Goal: Task Accomplishment & Management: Manage account settings

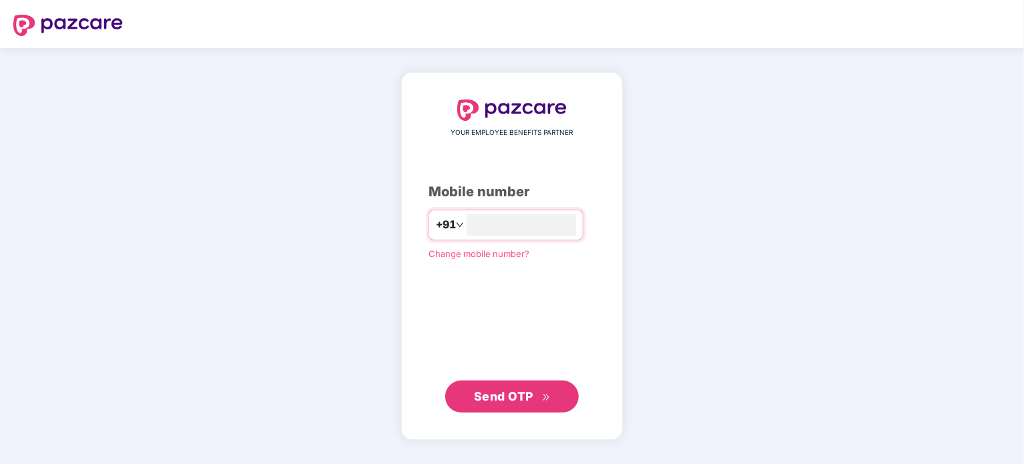
type input "**********"
click at [498, 389] on span "Send OTP" at bounding box center [503, 395] width 59 height 14
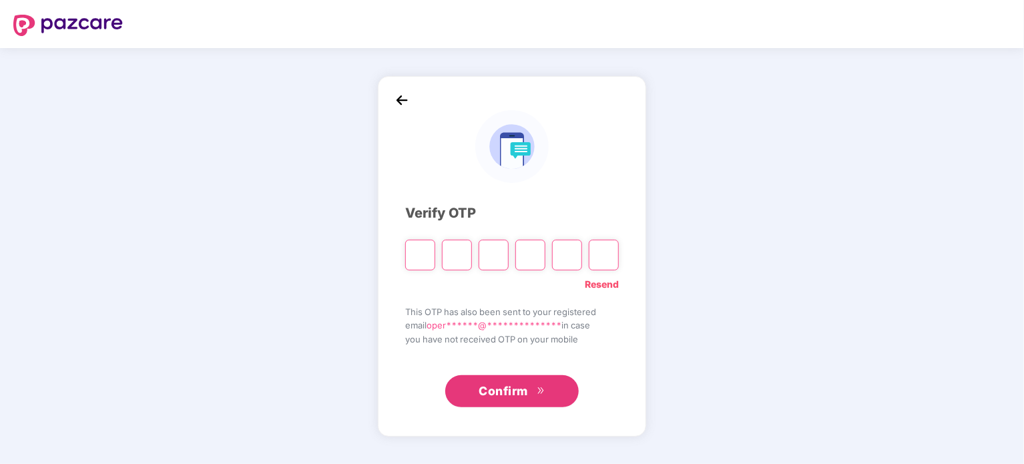
type input "*"
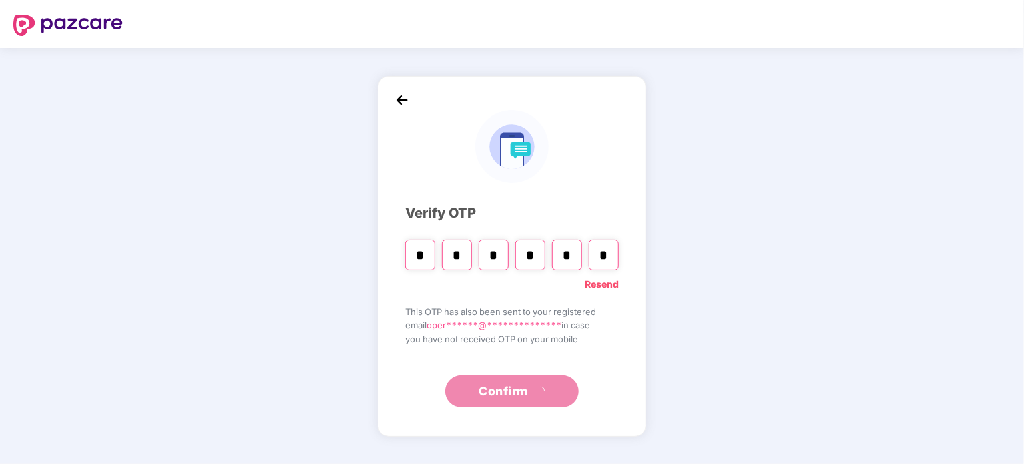
type input "*"
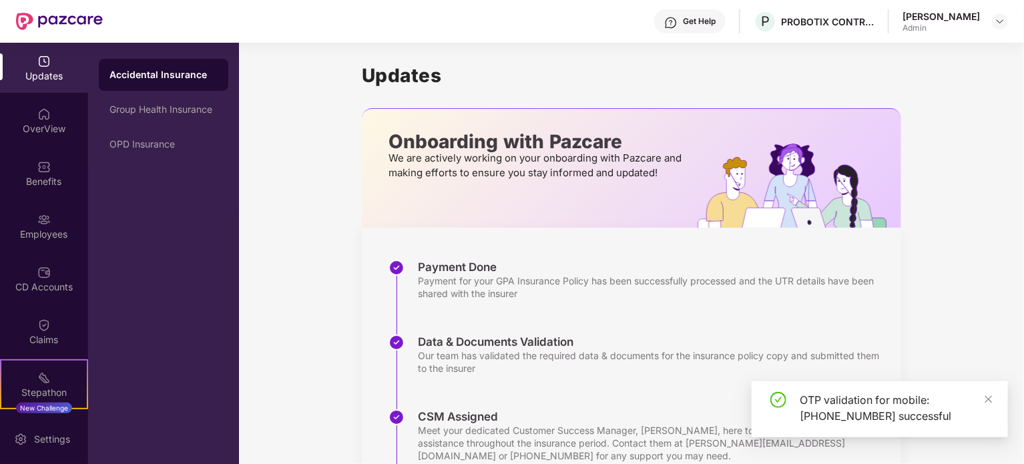
scroll to position [125, 0]
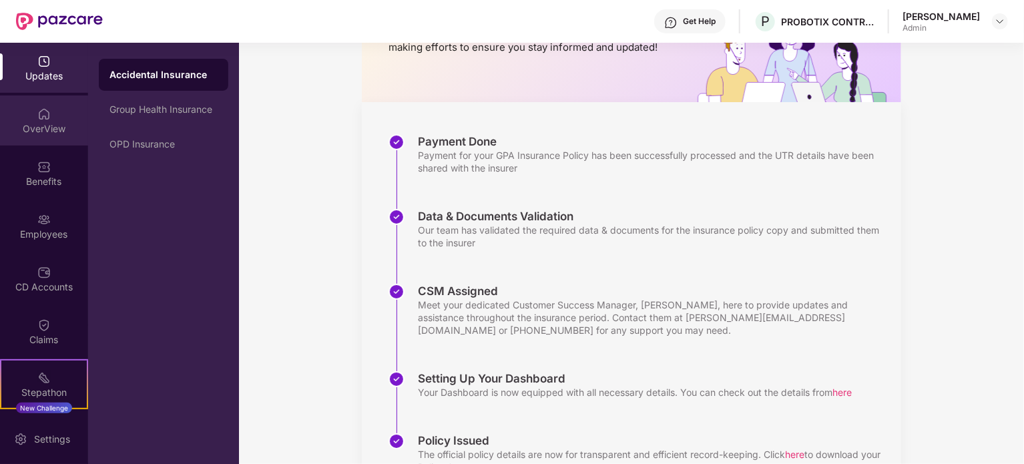
click at [37, 132] on div "OverView" at bounding box center [44, 128] width 88 height 13
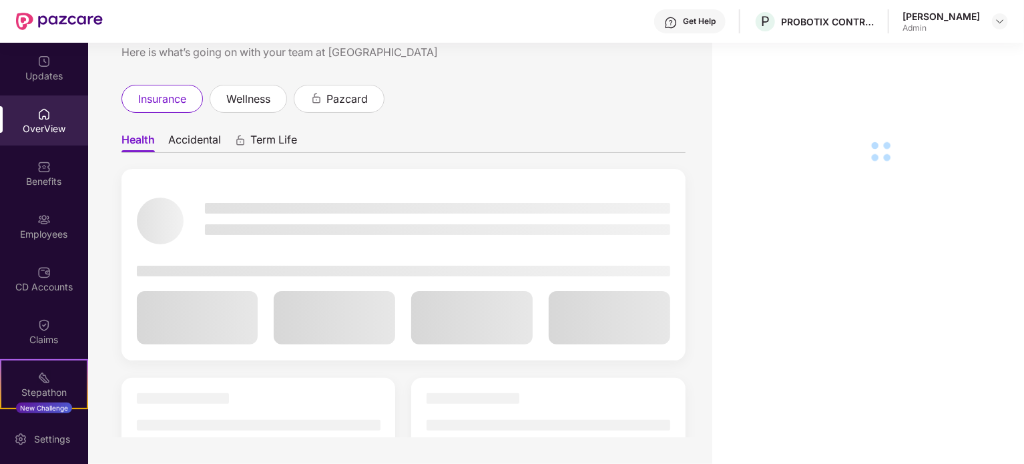
click at [40, 229] on div "Employees" at bounding box center [44, 234] width 88 height 13
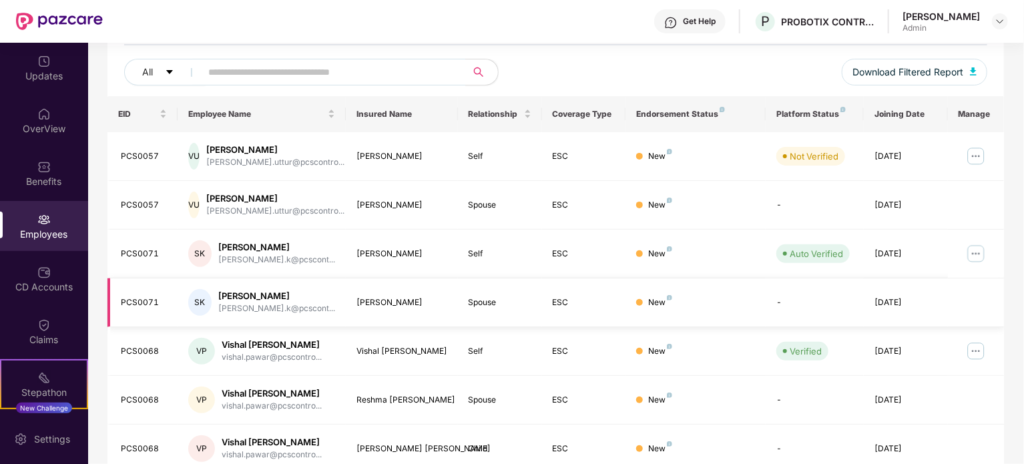
scroll to position [43, 0]
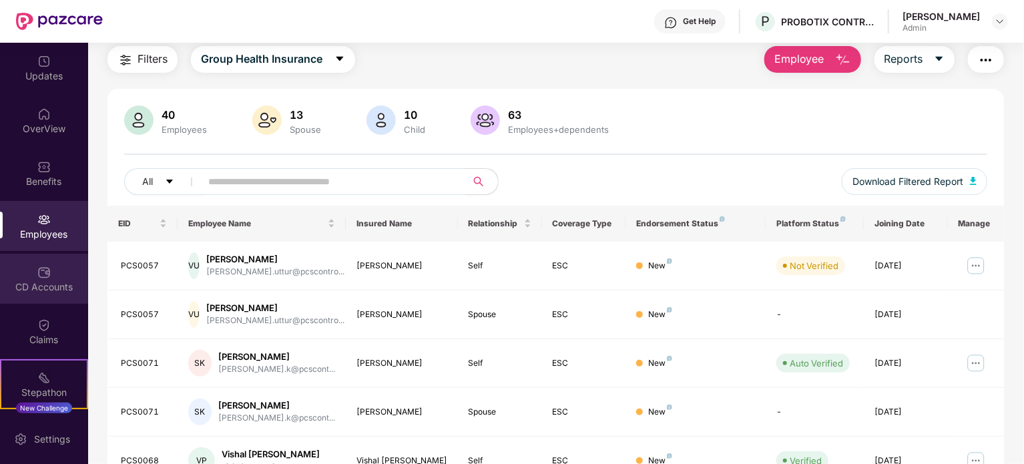
click at [40, 282] on div "CD Accounts" at bounding box center [44, 286] width 88 height 13
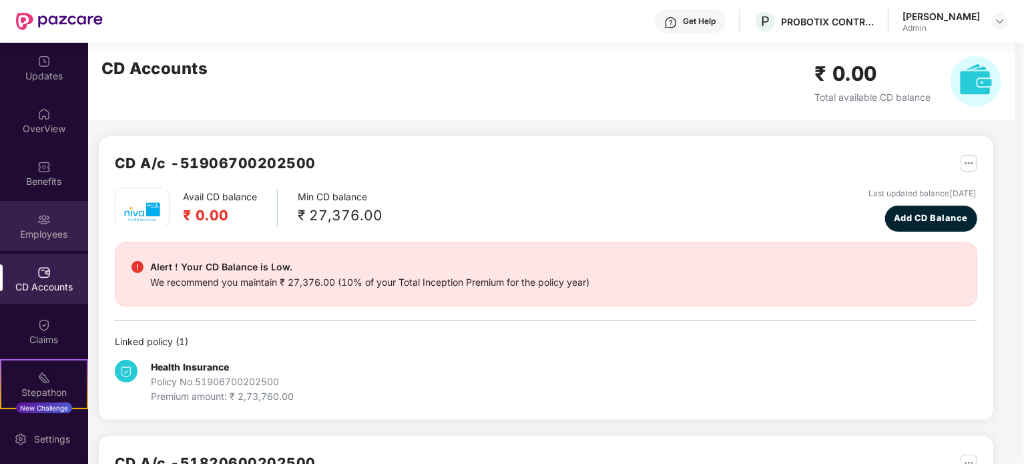
click at [33, 242] on div "Employees" at bounding box center [44, 226] width 88 height 50
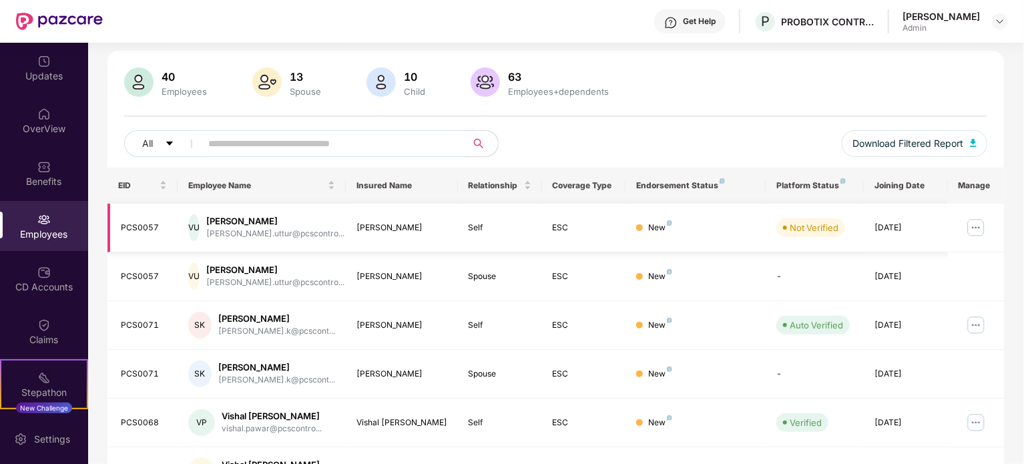
scroll to position [83, 0]
click at [971, 321] on img at bounding box center [975, 323] width 21 height 21
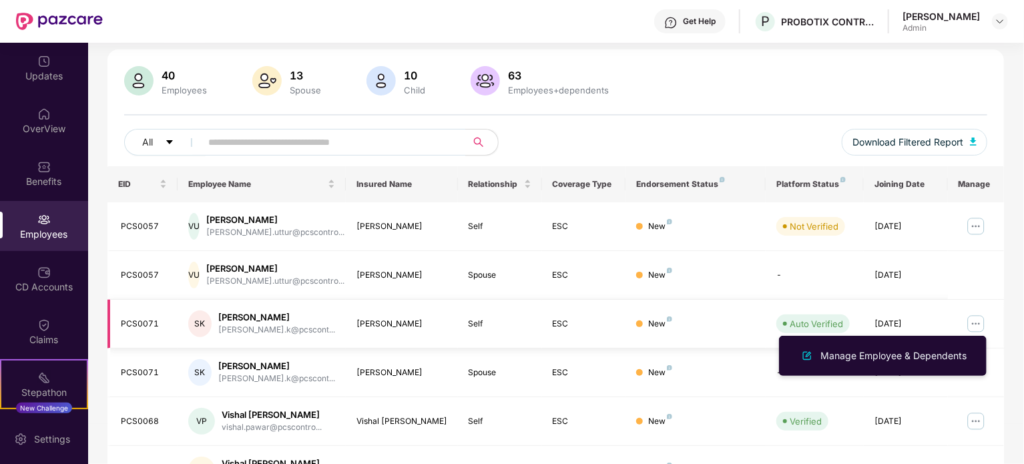
click at [971, 321] on img at bounding box center [975, 323] width 21 height 21
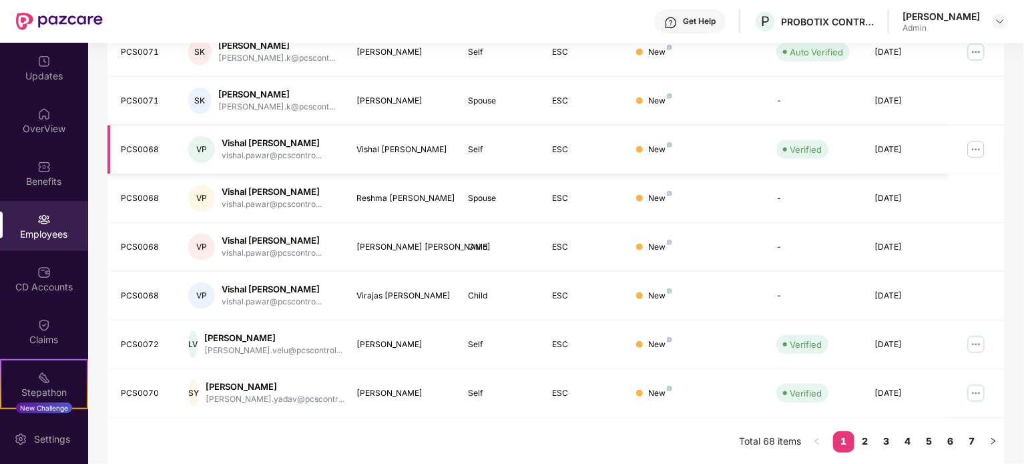
scroll to position [0, 0]
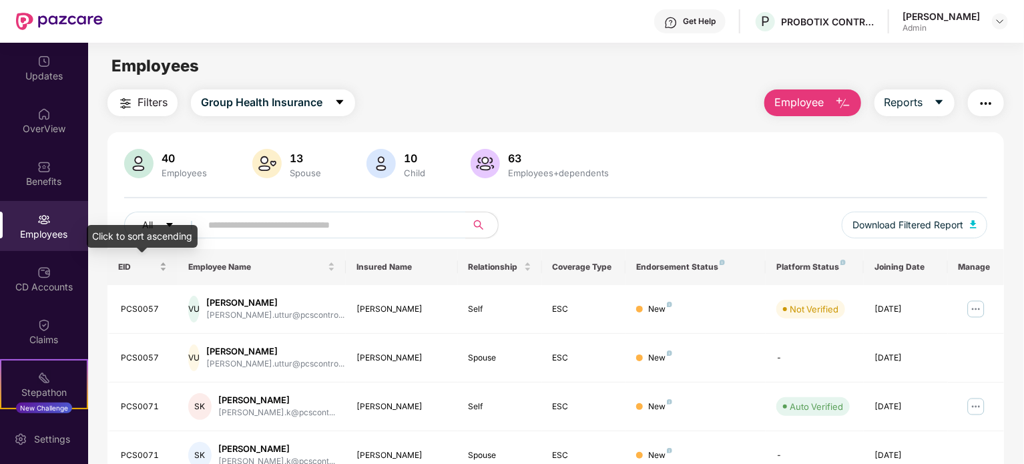
click at [161, 271] on div "EID" at bounding box center [142, 266] width 49 height 13
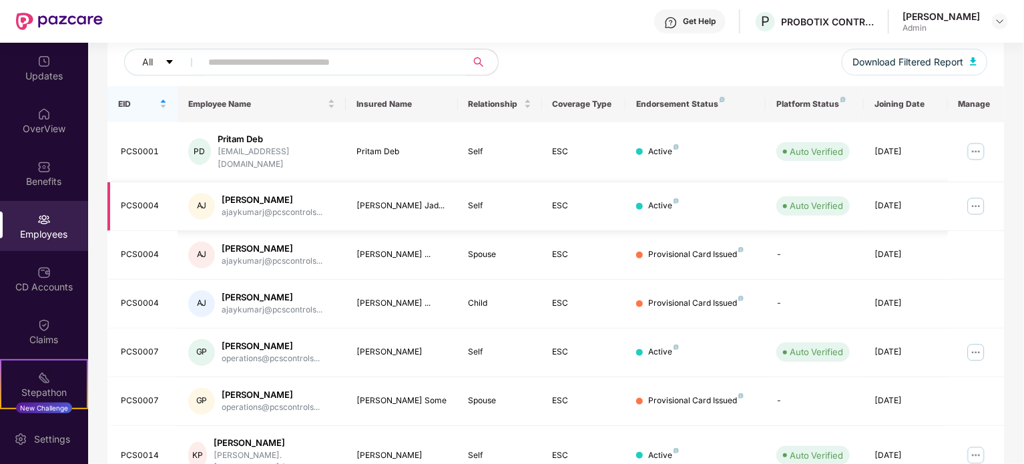
scroll to position [176, 0]
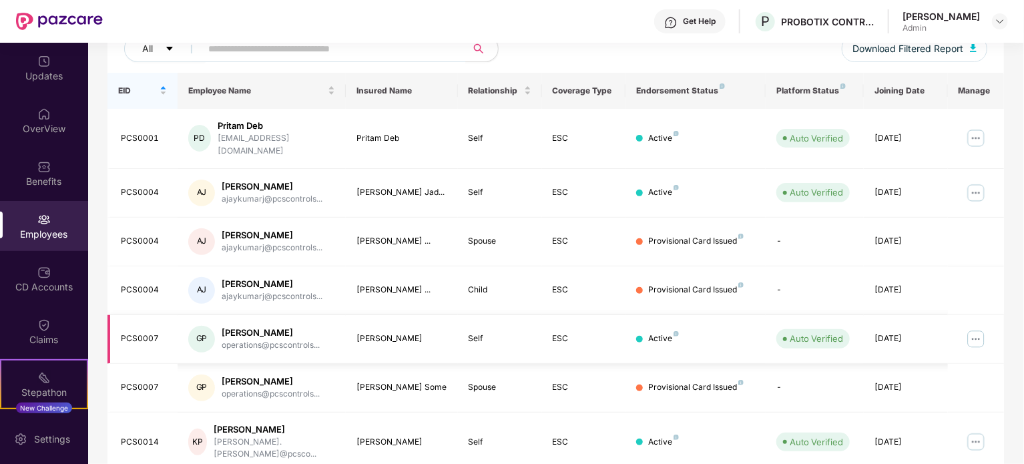
click at [972, 328] on img at bounding box center [975, 338] width 21 height 21
